Goal: Task Accomplishment & Management: Manage account settings

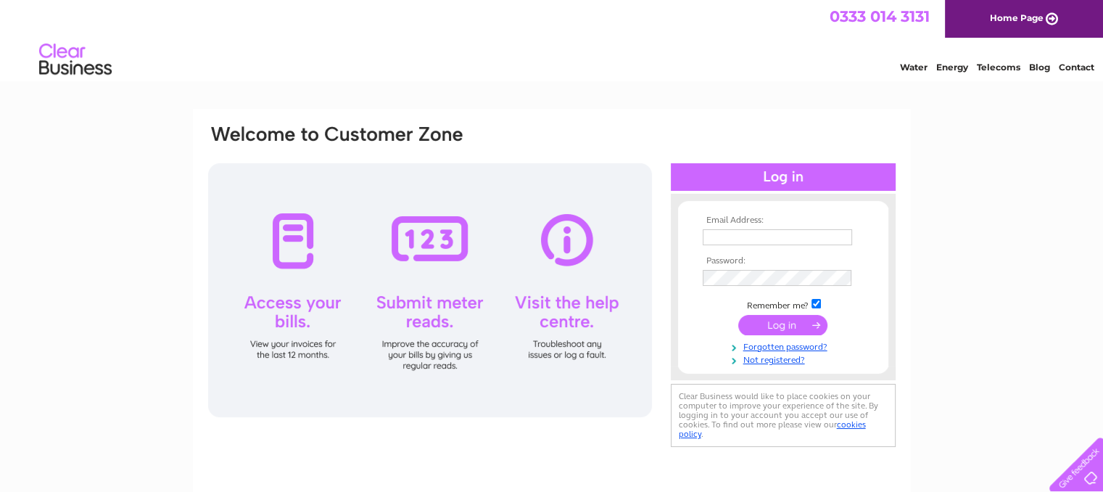
type input "christian@signcompanyaberdeen.co.uk"
click at [746, 326] on input "submit" at bounding box center [782, 325] width 89 height 20
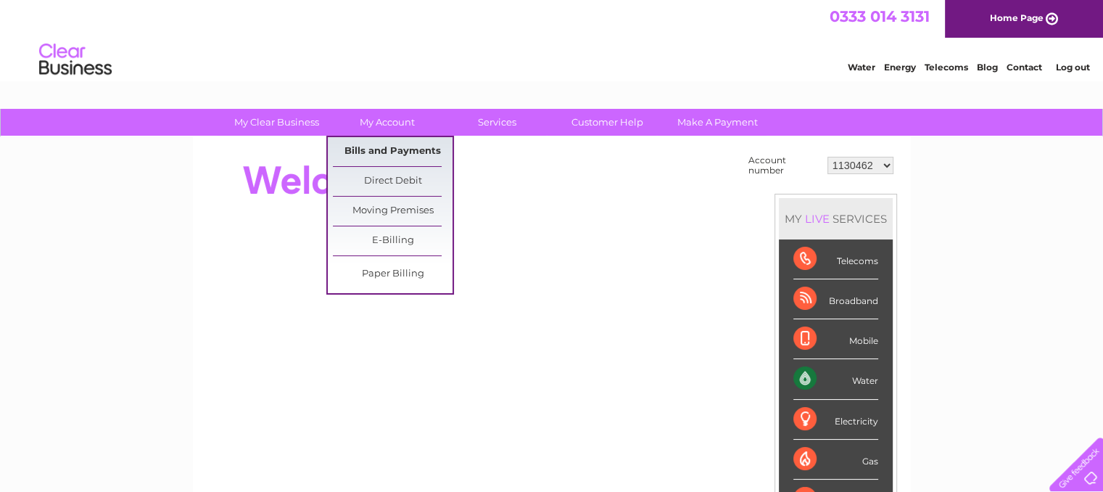
click at [397, 146] on link "Bills and Payments" at bounding box center [393, 151] width 120 height 29
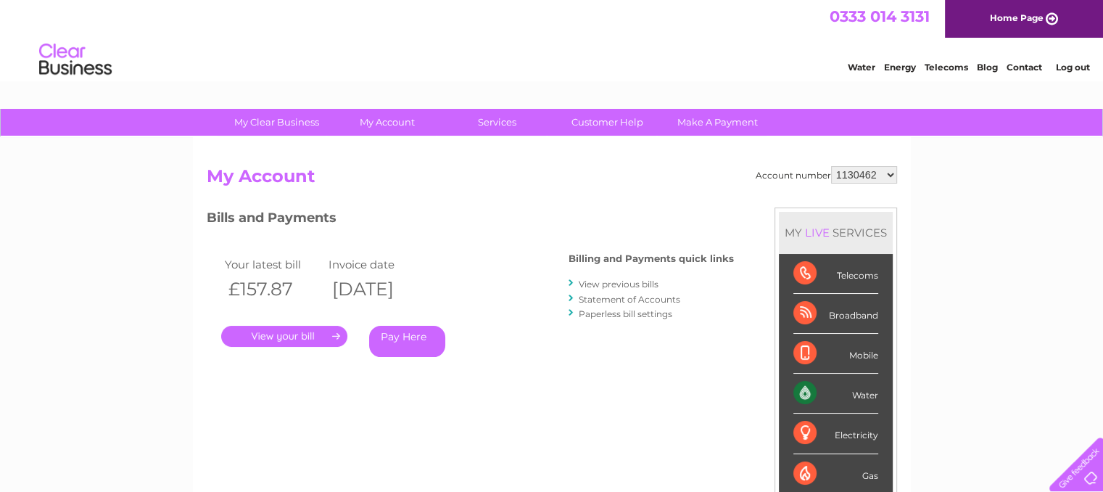
click at [320, 337] on link "." at bounding box center [284, 336] width 126 height 21
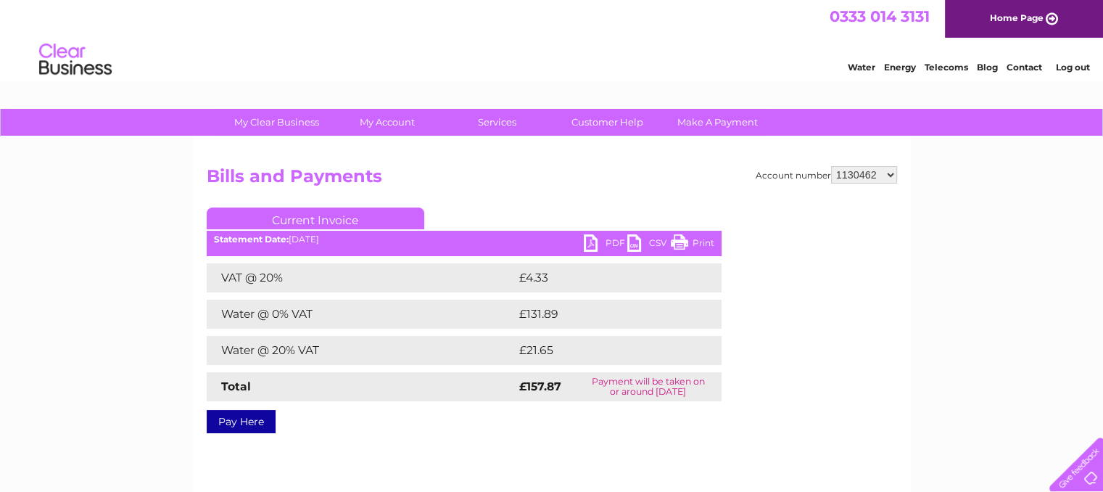
click at [596, 253] on link "PDF" at bounding box center [606, 244] width 44 height 21
